Goal: Information Seeking & Learning: Check status

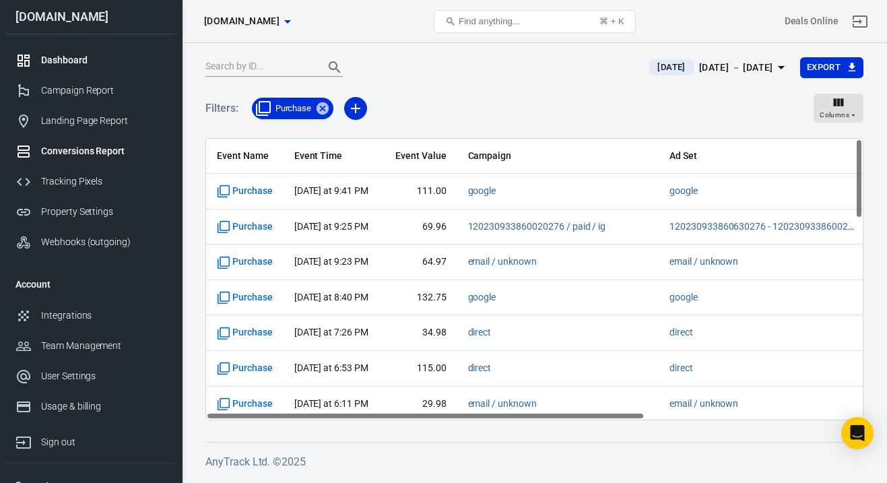
click at [73, 65] on div "Dashboard" at bounding box center [103, 60] width 125 height 14
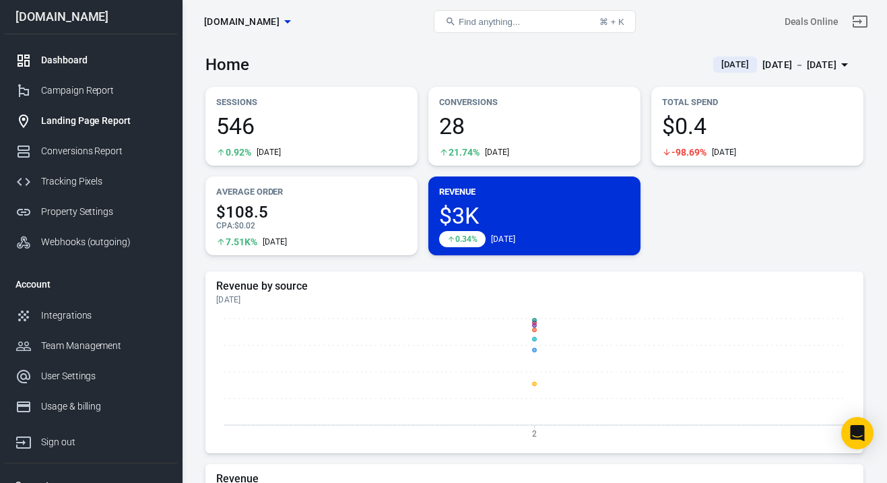
click at [95, 132] on link "Landing Page Report" at bounding box center [91, 121] width 172 height 30
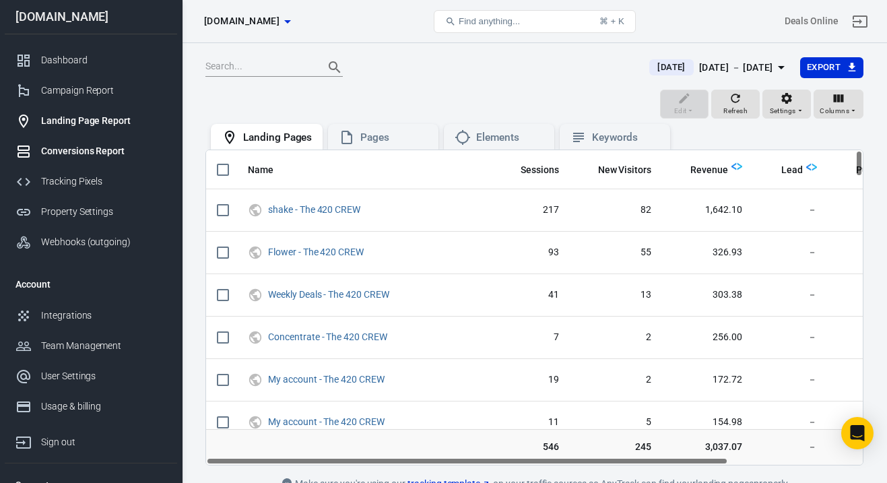
click at [101, 154] on div "Conversions Report" at bounding box center [103, 151] width 125 height 14
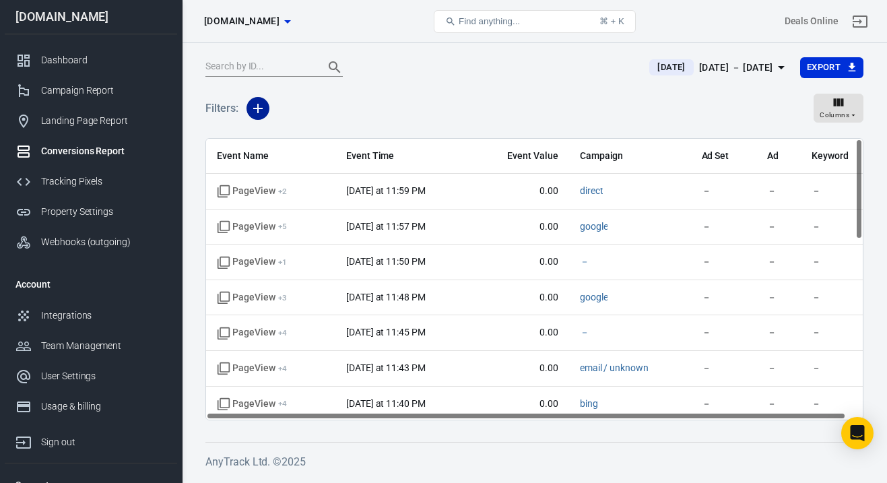
click at [257, 113] on icon "button" at bounding box center [258, 108] width 16 height 16
click at [308, 137] on li "Event Name" at bounding box center [292, 137] width 92 height 24
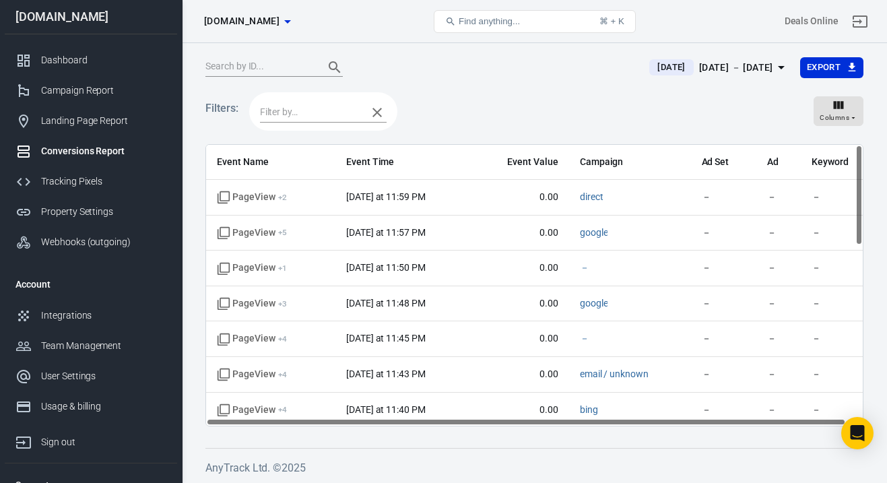
click at [333, 116] on input "text" at bounding box center [310, 112] width 100 height 17
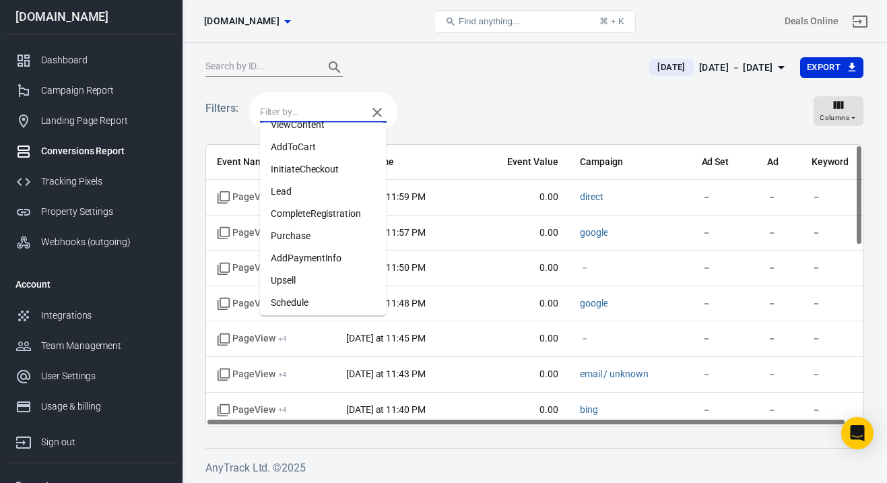
scroll to position [81, 0]
click at [331, 239] on li "Purchase" at bounding box center [323, 235] width 127 height 22
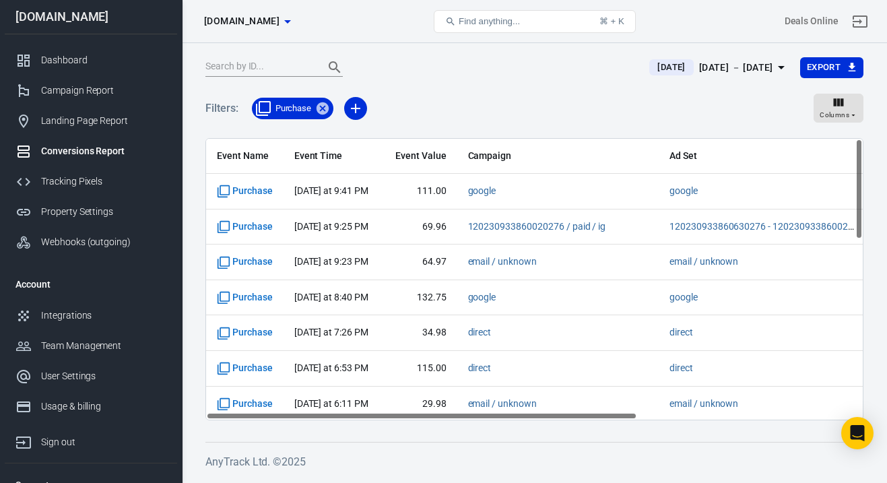
click at [766, 69] on div "[DATE] － [DATE]" at bounding box center [736, 67] width 74 height 17
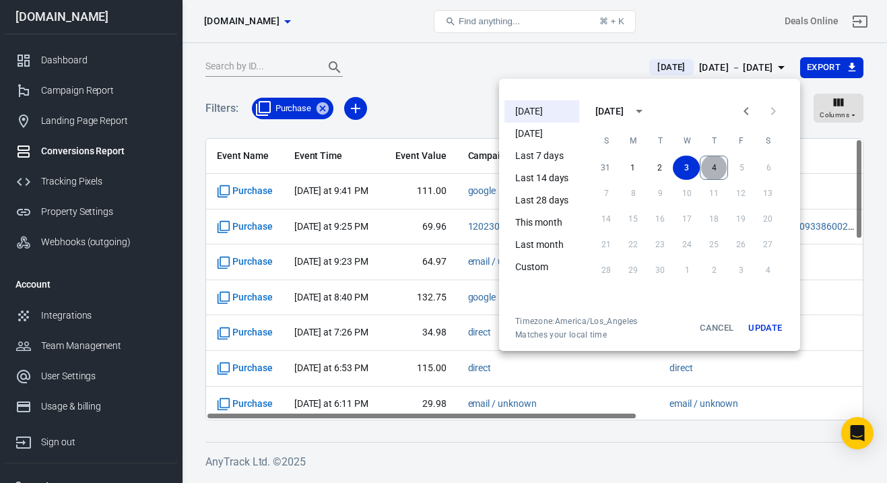
click at [710, 161] on button "4" at bounding box center [714, 168] width 28 height 24
click at [682, 166] on button "3" at bounding box center [686, 168] width 27 height 24
click at [751, 328] on button "Update" at bounding box center [764, 328] width 43 height 24
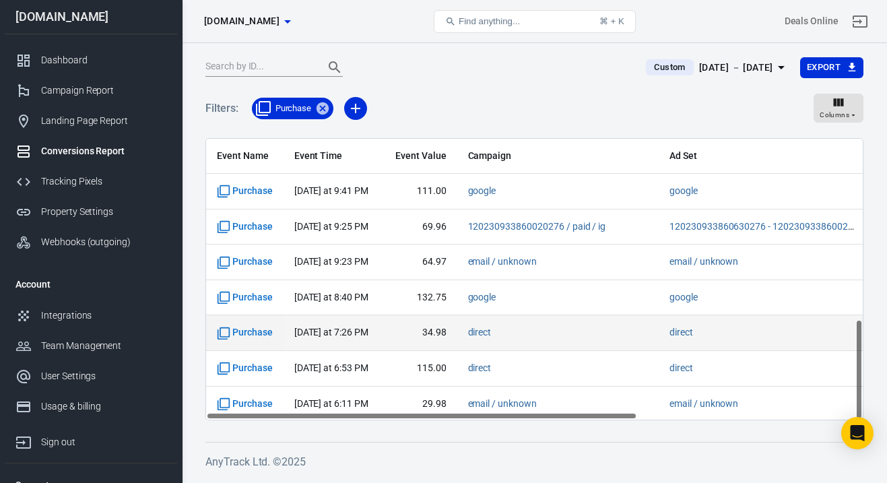
scroll to position [505, 0]
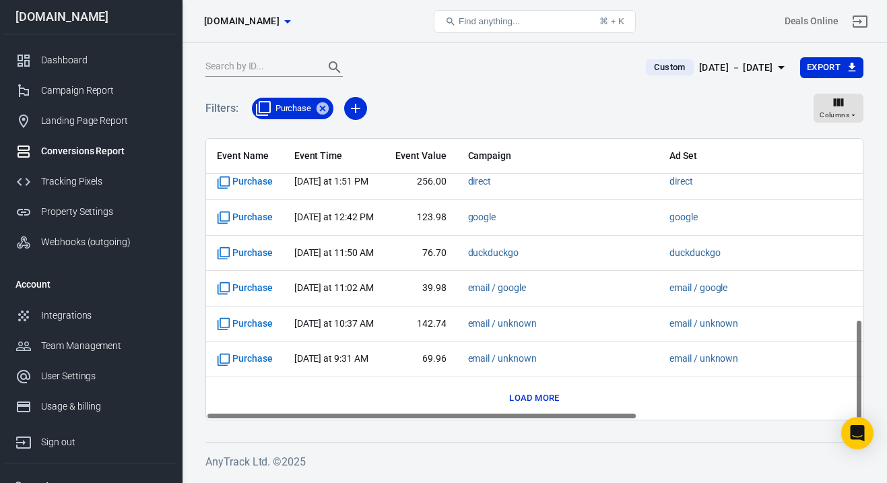
click at [523, 398] on button "Load more" at bounding box center [534, 398] width 57 height 21
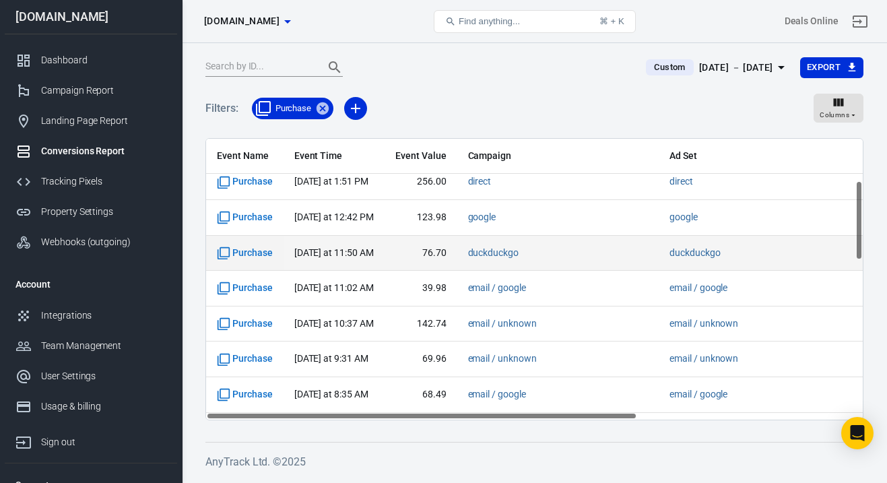
scroll to position [0, 0]
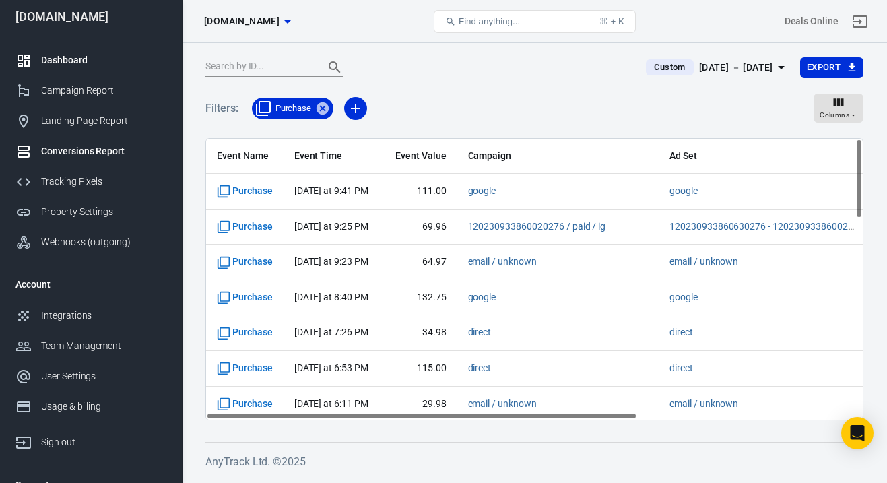
click at [98, 54] on div "Dashboard" at bounding box center [103, 60] width 125 height 14
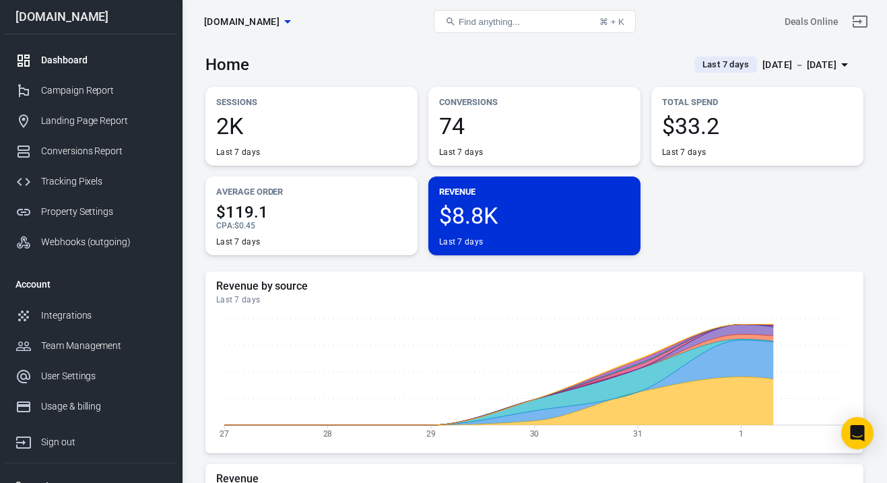
click at [785, 69] on div "Aug 28 － Sep 3, 2025" at bounding box center [799, 65] width 74 height 17
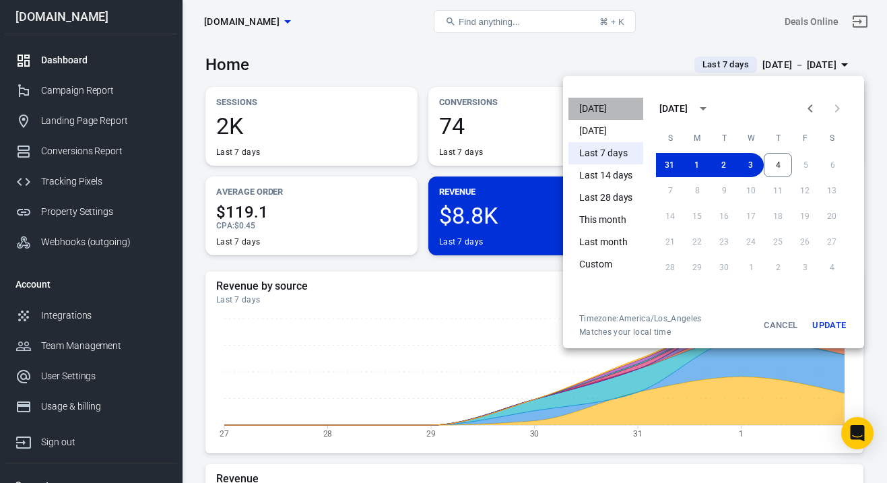
click at [609, 102] on li "[DATE]" at bounding box center [605, 109] width 75 height 22
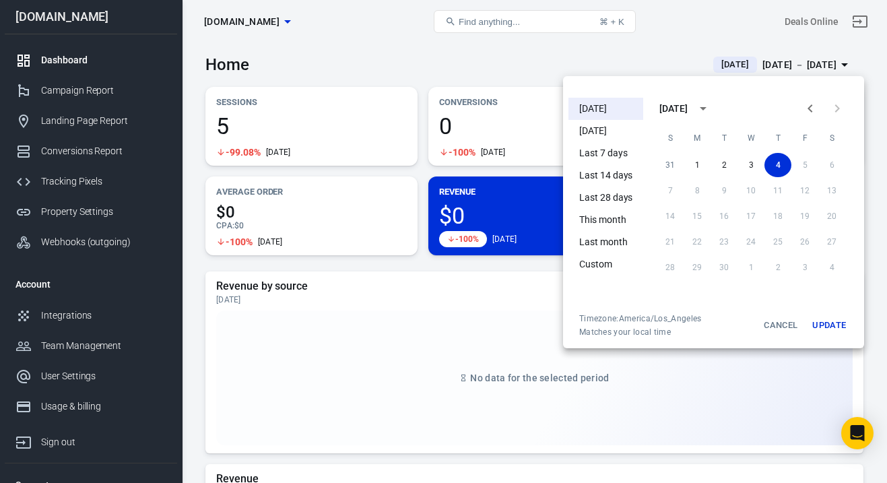
click at [828, 322] on button "Update" at bounding box center [828, 325] width 43 height 24
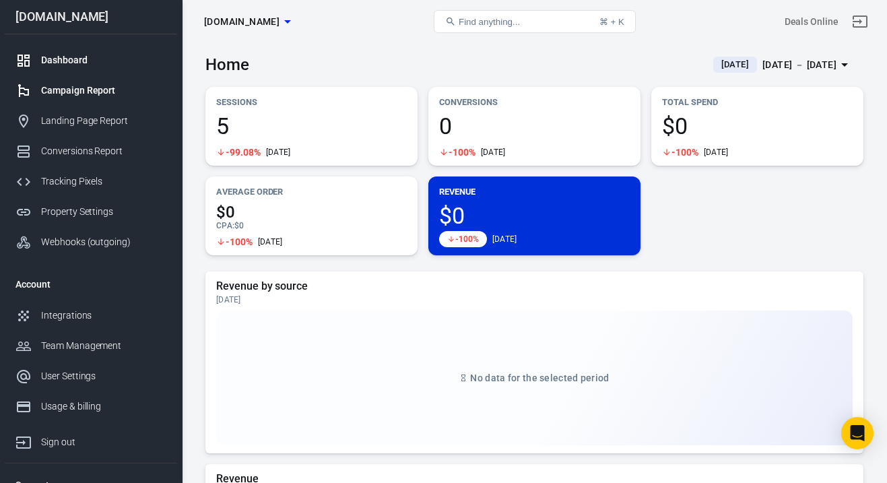
click at [98, 86] on div "Campaign Report" at bounding box center [103, 91] width 125 height 14
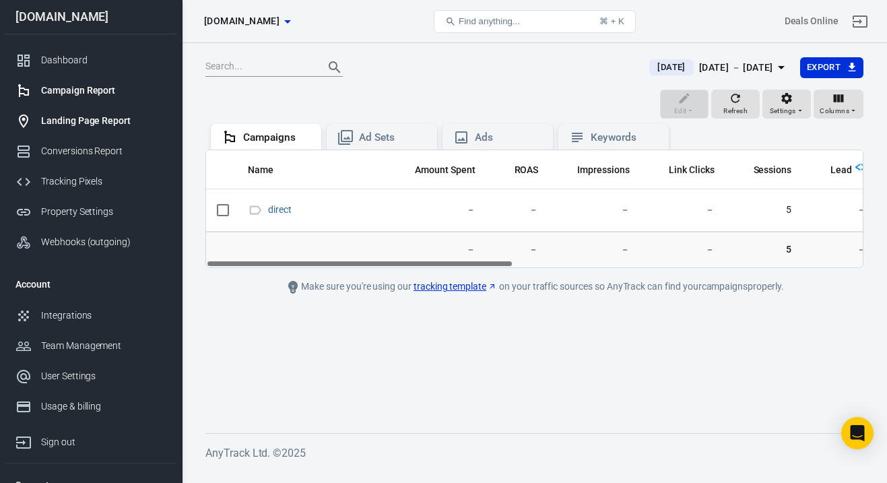
click at [98, 123] on div "Landing Page Report" at bounding box center [103, 121] width 125 height 14
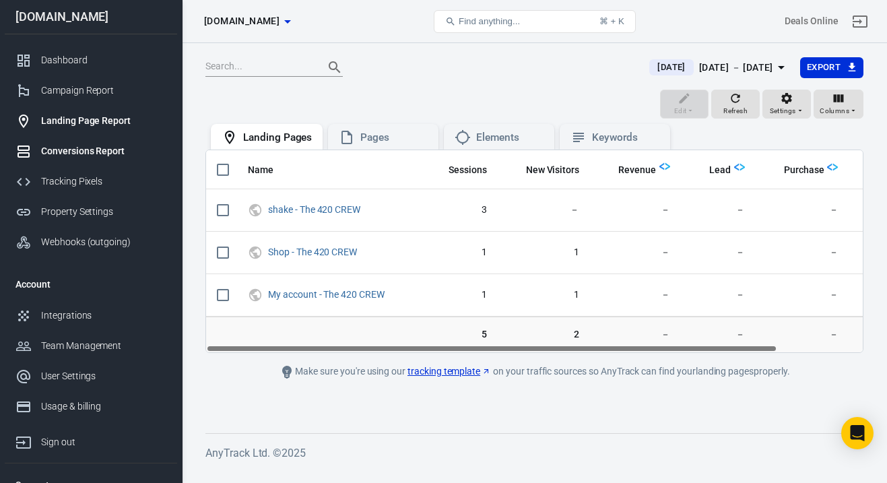
click at [98, 150] on div "Conversions Report" at bounding box center [103, 151] width 125 height 14
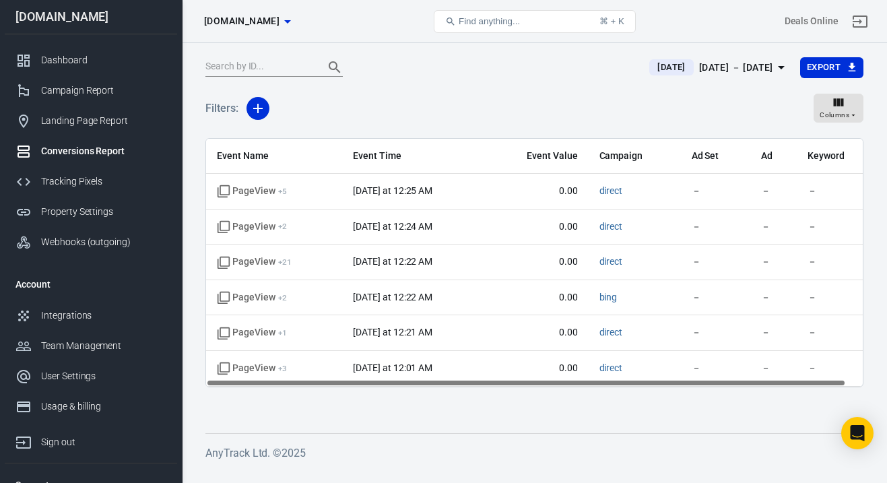
click at [737, 61] on div "[DATE] － [DATE]" at bounding box center [736, 67] width 74 height 17
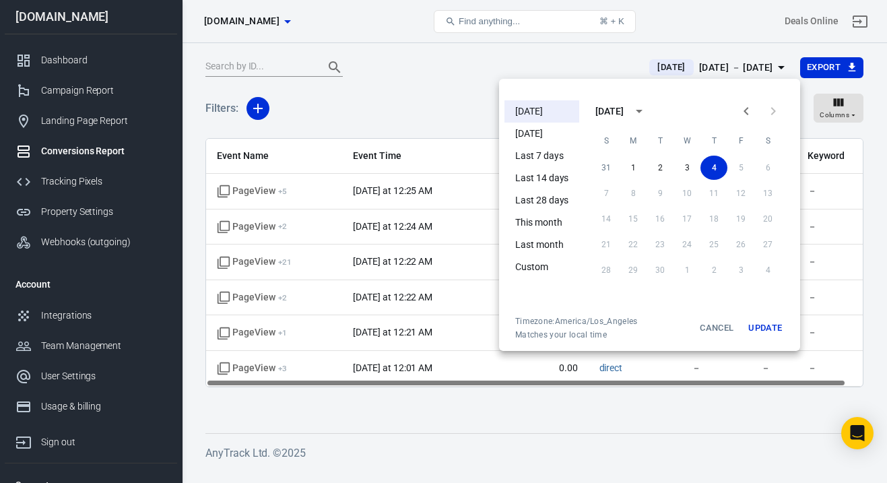
click at [536, 133] on li "[DATE]" at bounding box center [541, 134] width 75 height 22
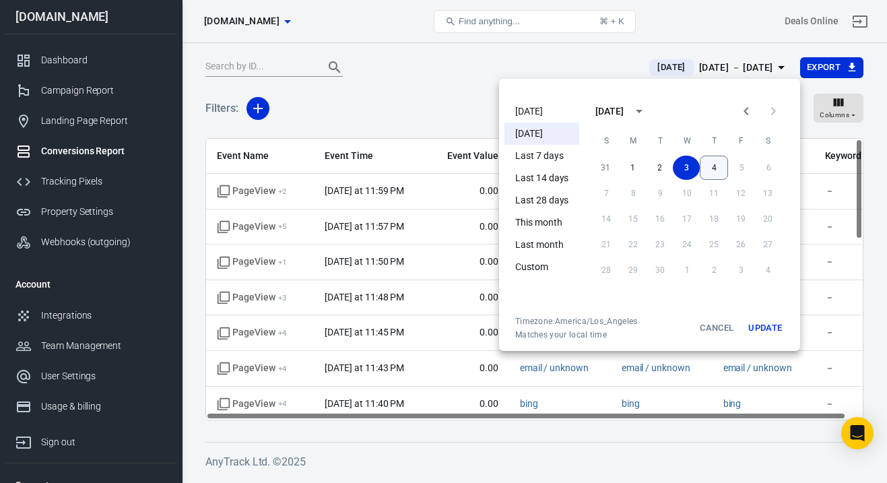
click at [710, 166] on button "4" at bounding box center [714, 168] width 28 height 24
click at [691, 169] on button "3" at bounding box center [686, 168] width 27 height 24
click at [715, 170] on button "4" at bounding box center [713, 168] width 27 height 24
click at [762, 323] on button "Update" at bounding box center [764, 328] width 43 height 24
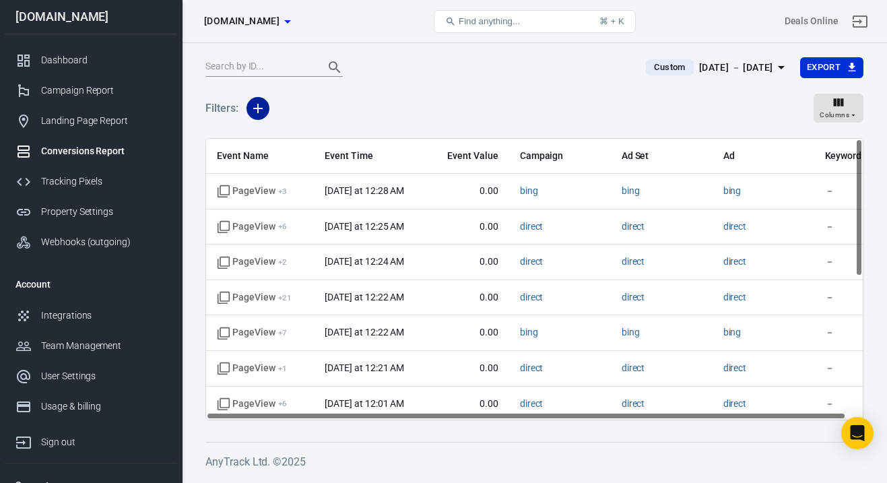
click at [257, 107] on icon "button" at bounding box center [257, 108] width 9 height 9
click at [312, 135] on li "Event Name" at bounding box center [292, 137] width 92 height 24
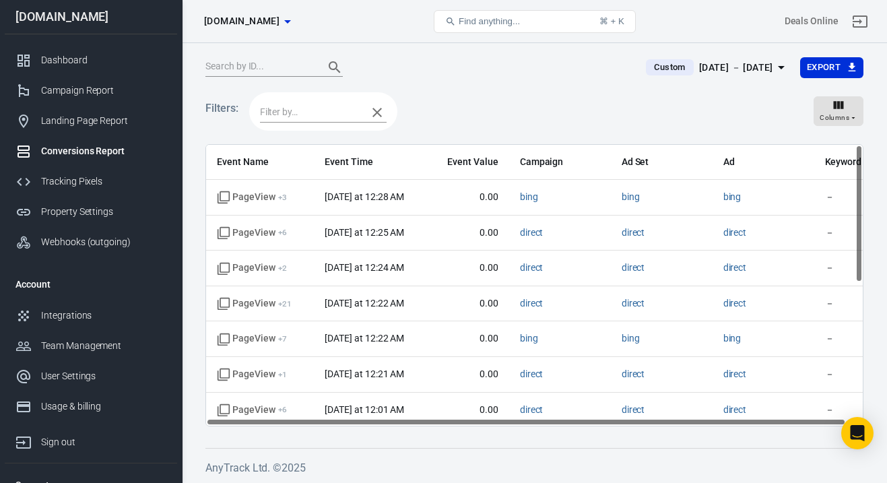
click at [343, 110] on input "text" at bounding box center [310, 112] width 100 height 17
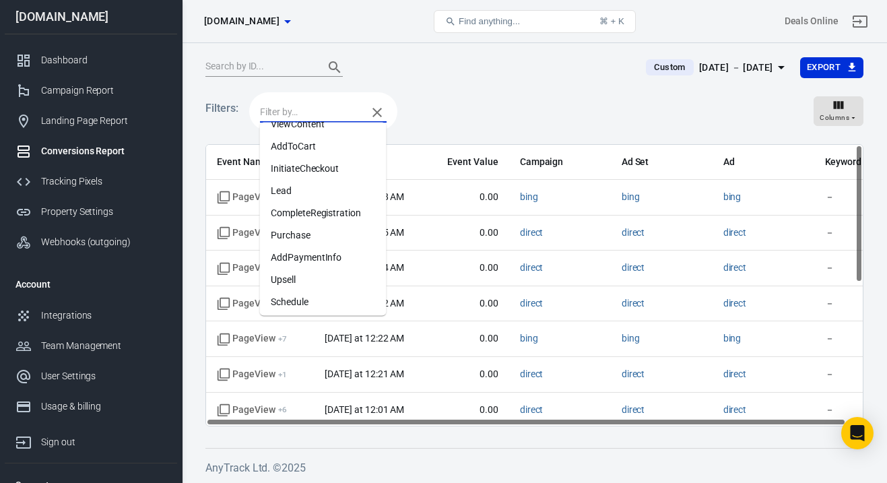
scroll to position [84, 0]
click at [334, 228] on li "Purchase" at bounding box center [323, 233] width 127 height 22
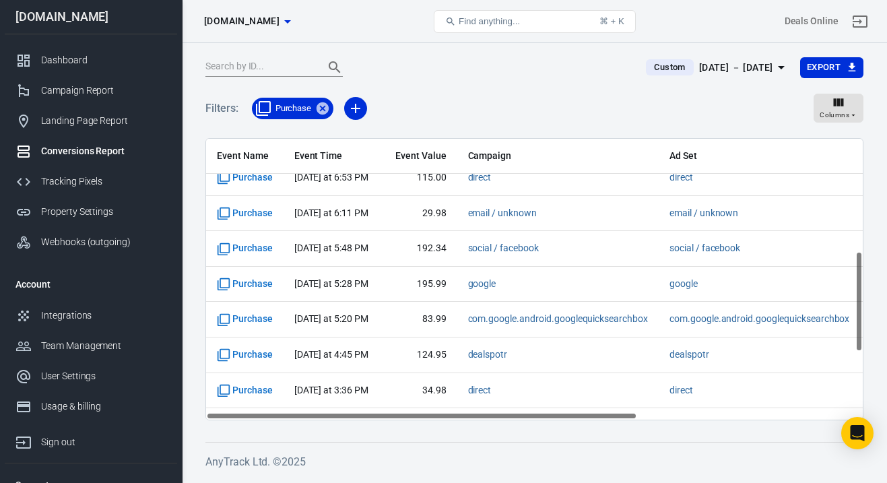
scroll to position [505, 0]
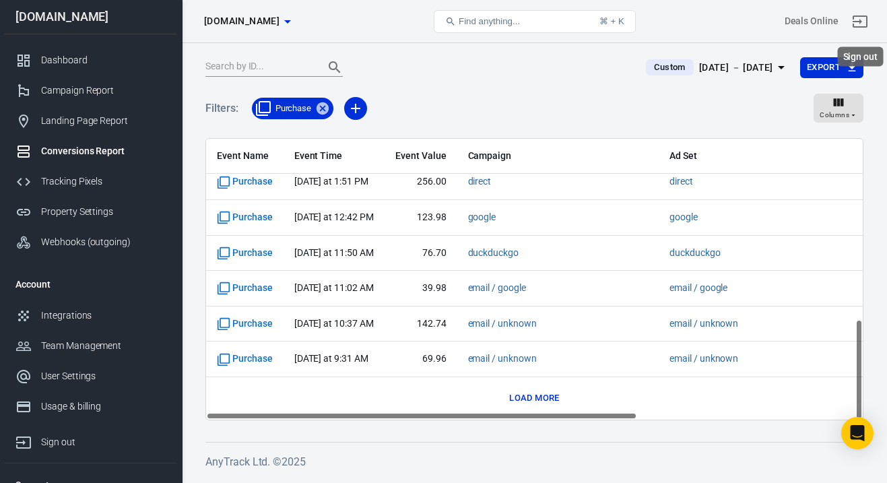
click at [853, 52] on div "Sign out" at bounding box center [861, 57] width 46 height 20
click at [853, 54] on div "Sign out" at bounding box center [861, 57] width 46 height 20
click at [859, 14] on icon "Sign out" at bounding box center [860, 21] width 16 height 16
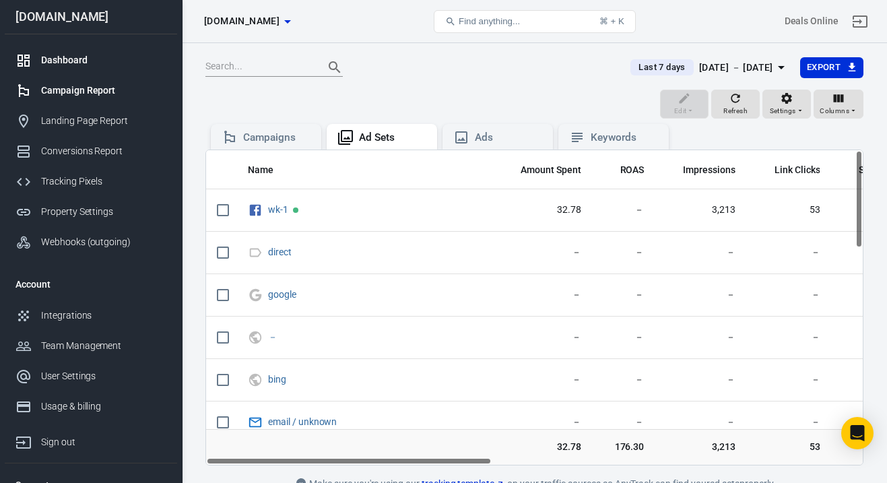
click at [79, 61] on div "Dashboard" at bounding box center [103, 60] width 125 height 14
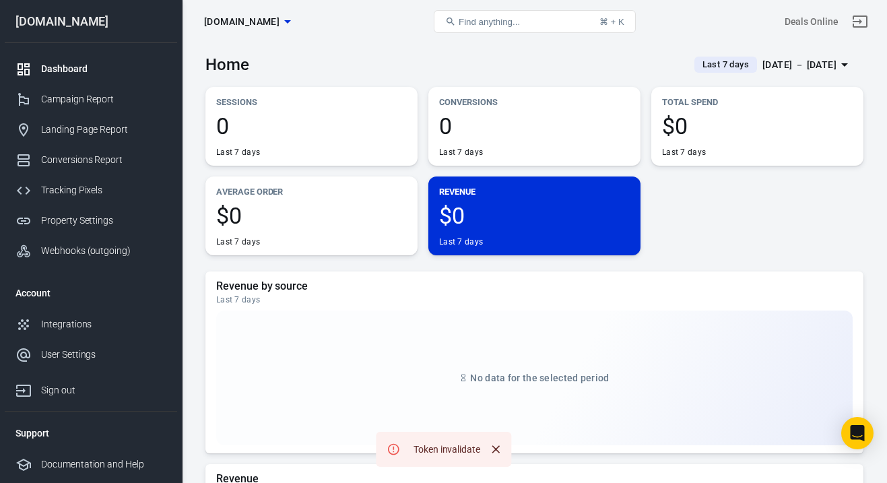
click at [783, 69] on div "[DATE] － [DATE]" at bounding box center [799, 65] width 74 height 17
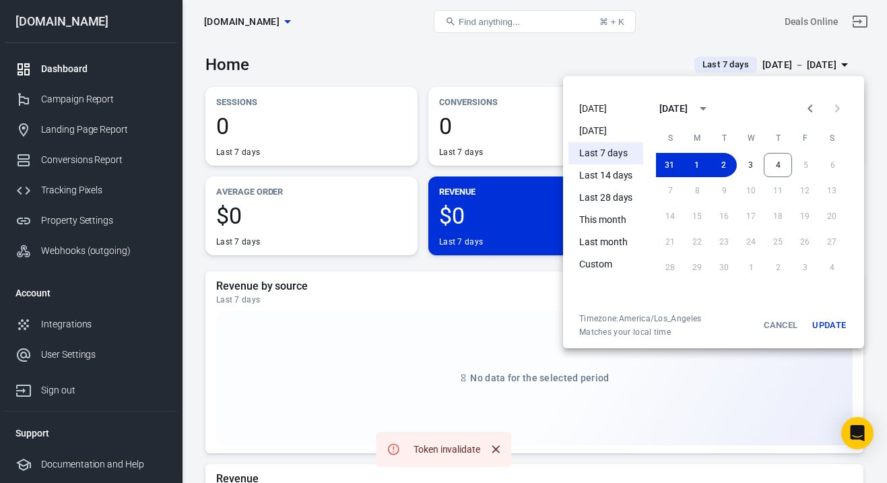
click at [599, 101] on li "[DATE]" at bounding box center [605, 109] width 75 height 22
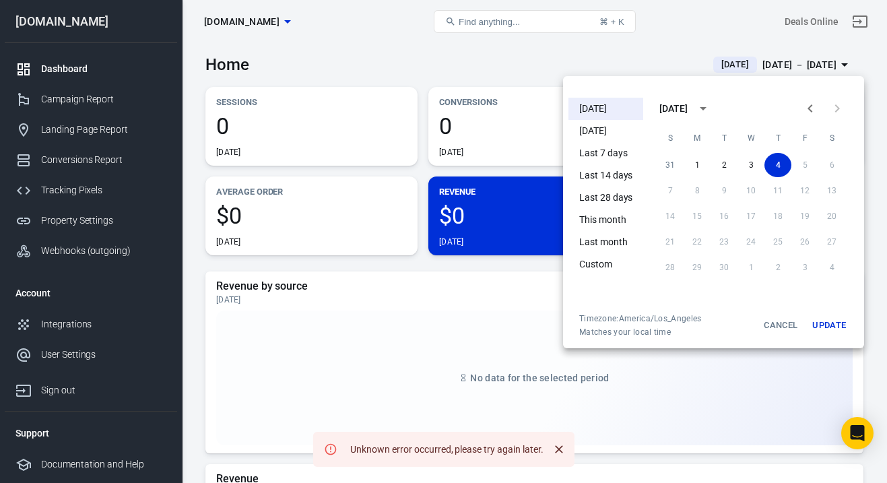
click at [604, 130] on li "[DATE]" at bounding box center [605, 131] width 75 height 22
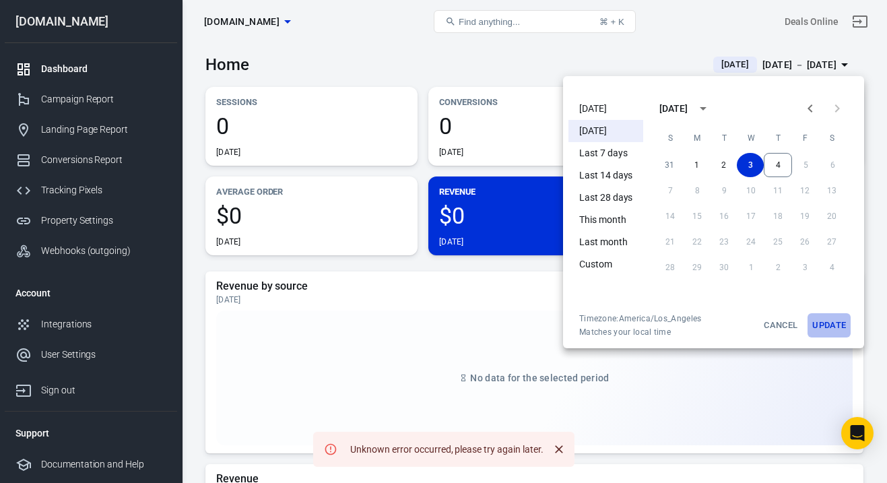
click at [822, 319] on button "Update" at bounding box center [828, 325] width 43 height 24
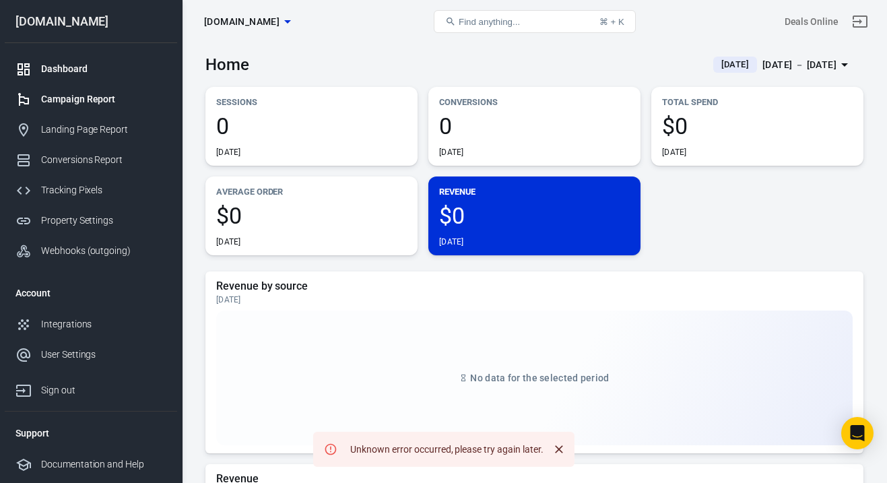
click at [82, 98] on div "Campaign Report" at bounding box center [103, 99] width 125 height 14
